Goal: Contribute content: Add original content to the website for others to see

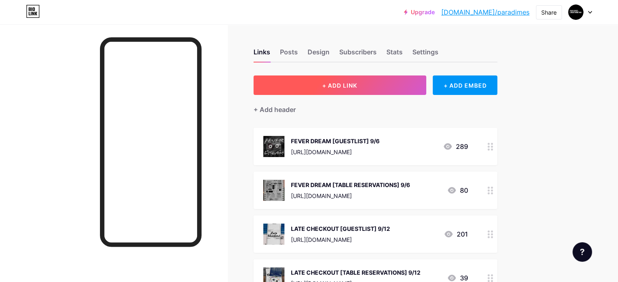
click at [357, 86] on span "+ ADD LINK" at bounding box center [339, 85] width 35 height 7
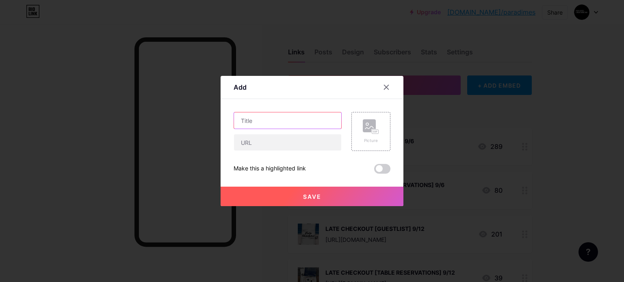
click at [285, 124] on input "text" at bounding box center [287, 121] width 107 height 16
type input "METAPHORA [GUESTLIST] 9/27"
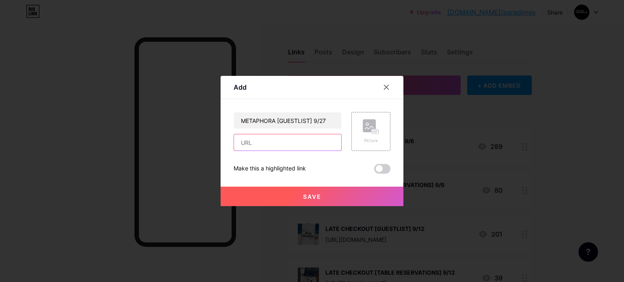
click at [267, 140] on input "text" at bounding box center [287, 143] width 107 height 16
paste input "[URL][DOMAIN_NAME]"
type input "[URL][DOMAIN_NAME]"
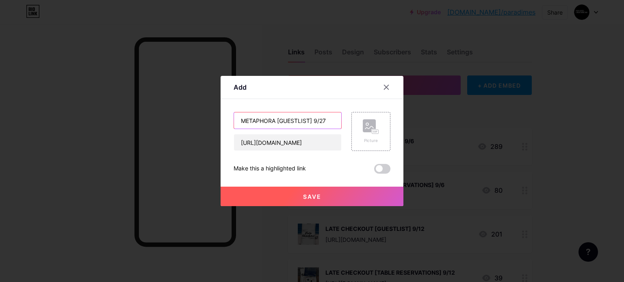
click at [295, 124] on input "METAPHORA [GUESTLIST] 9/27" at bounding box center [287, 121] width 107 height 16
type input "METAPHORA [TABLE RESERVATIONS] 9/27"
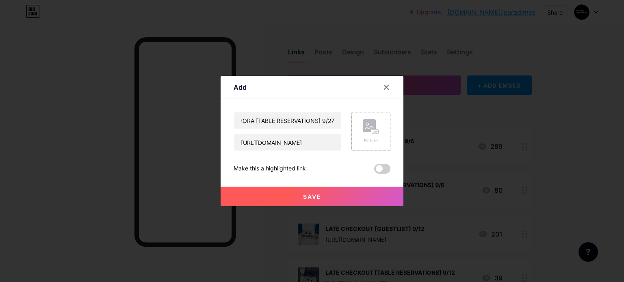
click at [369, 128] on rect at bounding box center [369, 126] width 13 height 13
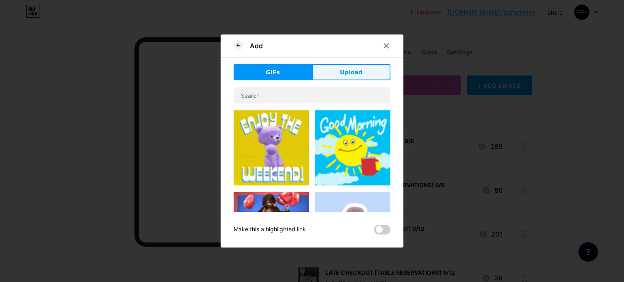
click at [330, 76] on button "Upload" at bounding box center [351, 72] width 78 height 16
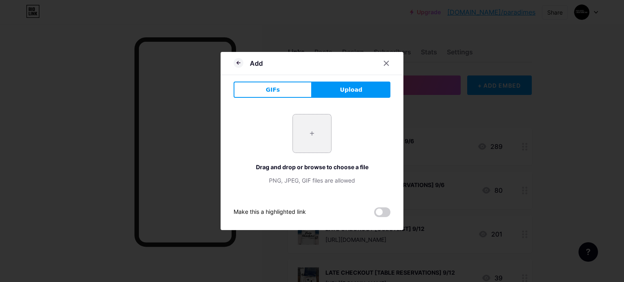
click at [311, 122] on input "file" at bounding box center [312, 134] width 38 height 38
type input "C:\fakepath\316cc26b-17b9-4820-8dcd-17176b29058d.jfif"
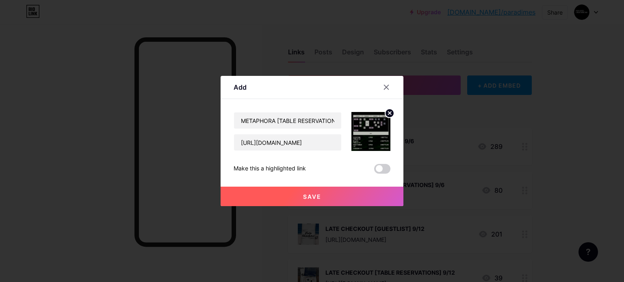
click at [310, 198] on span "Save" at bounding box center [312, 196] width 18 height 7
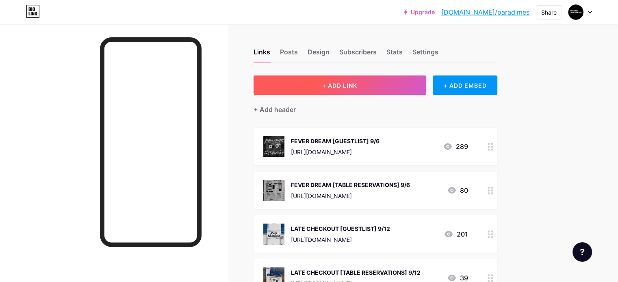
click at [357, 84] on span "+ ADD LINK" at bounding box center [339, 85] width 35 height 7
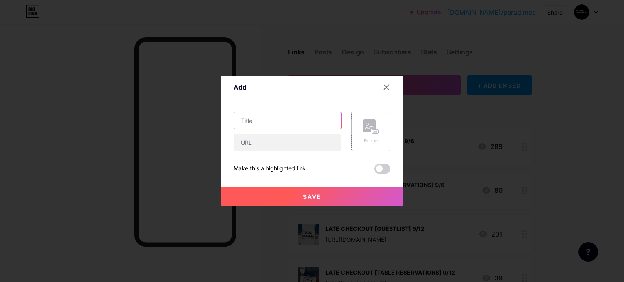
click at [314, 128] on input "text" at bounding box center [287, 121] width 107 height 16
type input "METAPHORA [GUESTLIST] 9/27"
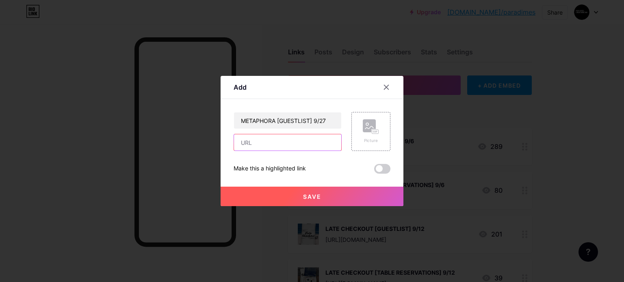
click at [271, 139] on input "text" at bounding box center [287, 143] width 107 height 16
paste input "[URL][DOMAIN_NAME]"
type input "[URL][DOMAIN_NAME]"
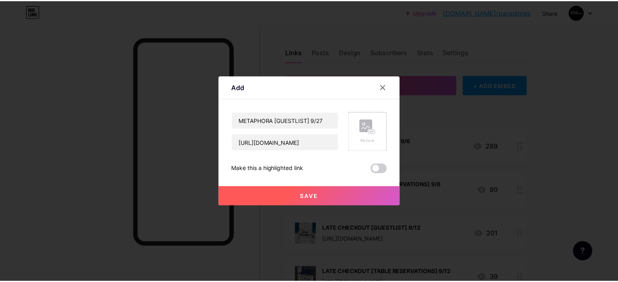
scroll to position [0, 0]
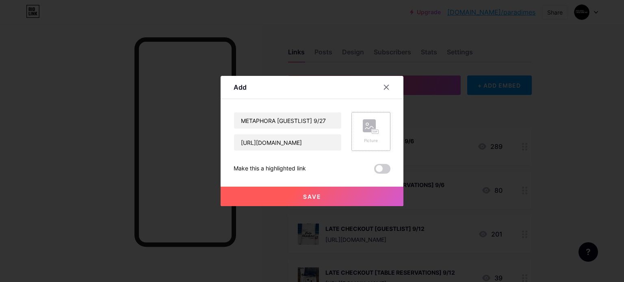
click at [365, 131] on rect at bounding box center [369, 126] width 13 height 13
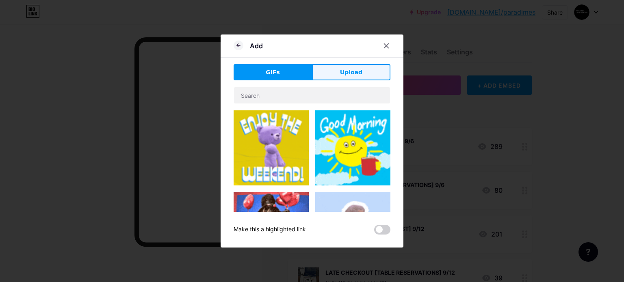
click at [332, 74] on button "Upload" at bounding box center [351, 72] width 78 height 16
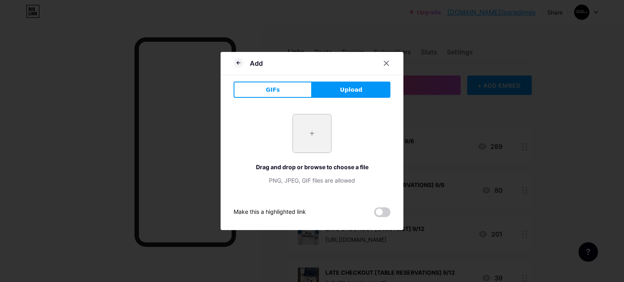
click at [312, 148] on input "file" at bounding box center [312, 134] width 38 height 38
type input "C:\fakepath\6013a9b7-5420-4aef-838a-fda9f02d26e7.jfif"
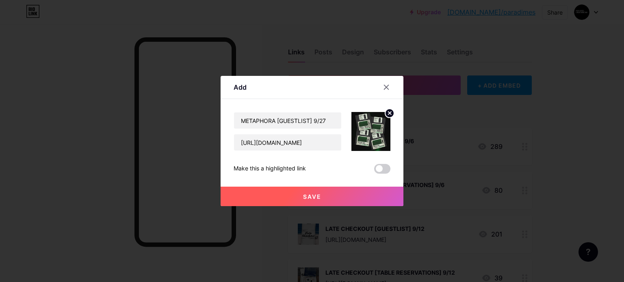
click at [389, 111] on circle at bounding box center [389, 113] width 9 height 9
click at [376, 122] on rect at bounding box center [369, 126] width 13 height 13
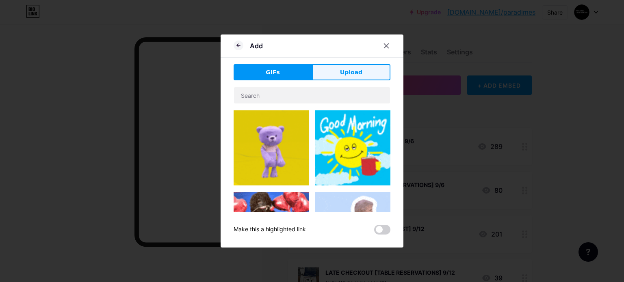
click at [347, 74] on span "Upload" at bounding box center [351, 72] width 22 height 9
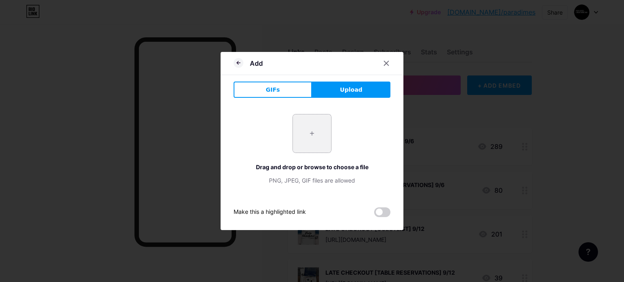
click at [317, 126] on input "file" at bounding box center [312, 134] width 38 height 38
type input "C:\fakepath\cc60f742-1c0a-4f3b-81d9-cd410d66b691.jfif"
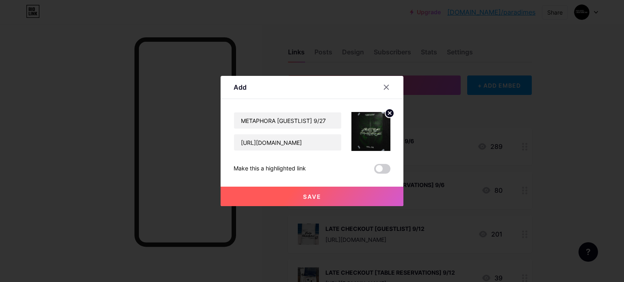
click at [307, 195] on span "Save" at bounding box center [312, 196] width 18 height 7
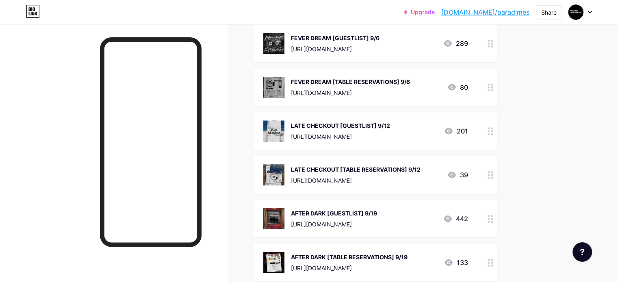
scroll to position [131, 0]
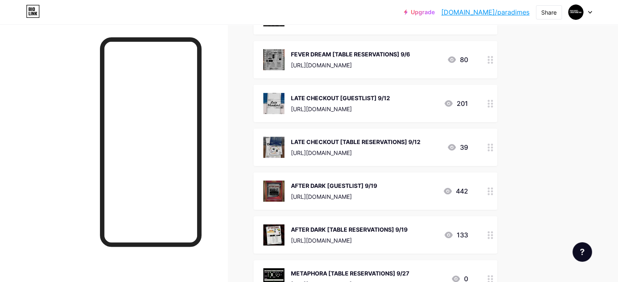
click at [330, 187] on div "AFTER DARK [GUESTLIST] 9/19" at bounding box center [334, 186] width 86 height 9
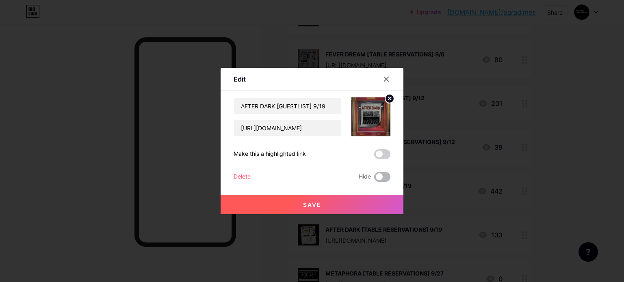
click at [379, 175] on span at bounding box center [382, 177] width 16 height 10
click at [374, 179] on input "checkbox" at bounding box center [374, 179] width 0 height 0
click at [368, 200] on button "Save" at bounding box center [312, 205] width 183 height 20
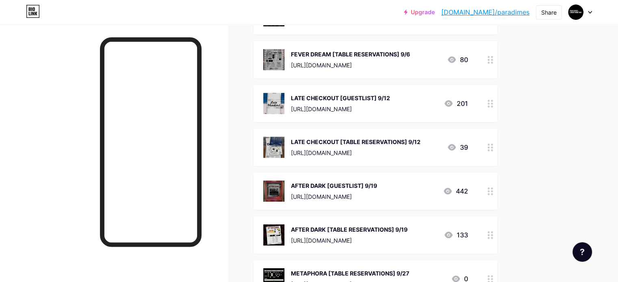
scroll to position [163, 0]
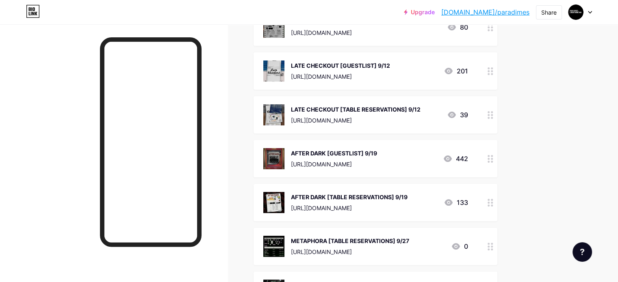
click at [364, 200] on div "AFTER DARK [TABLE RESERVATIONS] 9/19" at bounding box center [349, 197] width 117 height 9
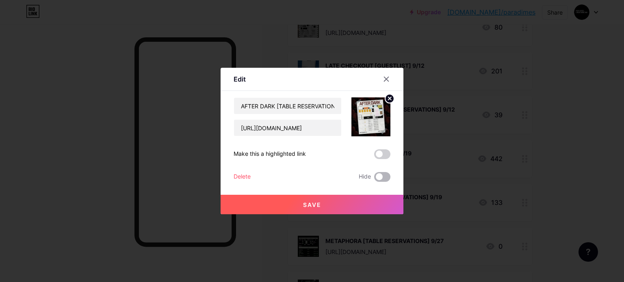
click at [383, 177] on span at bounding box center [382, 177] width 16 height 10
click at [374, 179] on input "checkbox" at bounding box center [374, 179] width 0 height 0
click at [341, 204] on button "Save" at bounding box center [312, 205] width 183 height 20
